Goal: Task Accomplishment & Management: Manage account settings

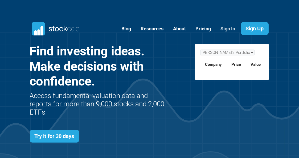
scroll to position [189, 256]
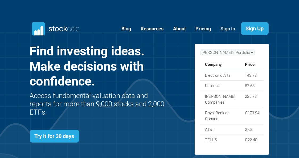
click at [226, 28] on link "Sign In" at bounding box center [228, 28] width 23 height 13
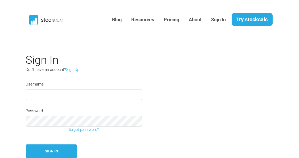
click at [54, 95] on input "text" at bounding box center [84, 94] width 116 height 11
type input "BrianD"
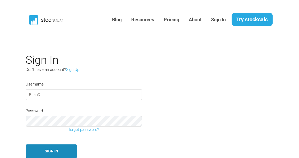
click at [52, 152] on button "Sign In" at bounding box center [51, 151] width 51 height 14
